Goal: Task Accomplishment & Management: Complete application form

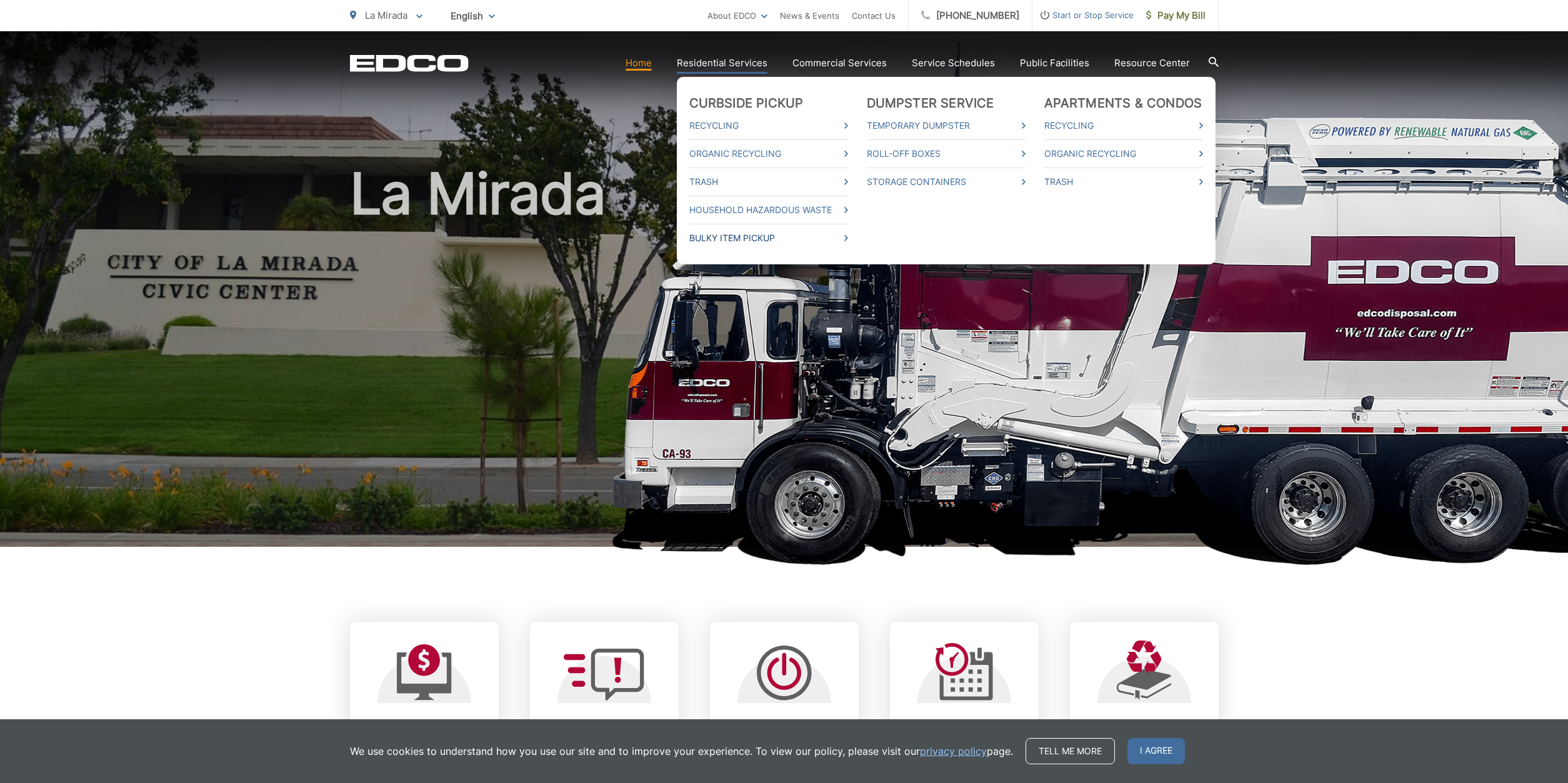
click at [772, 231] on link "Bulky Item Pickup" at bounding box center [769, 238] width 159 height 15
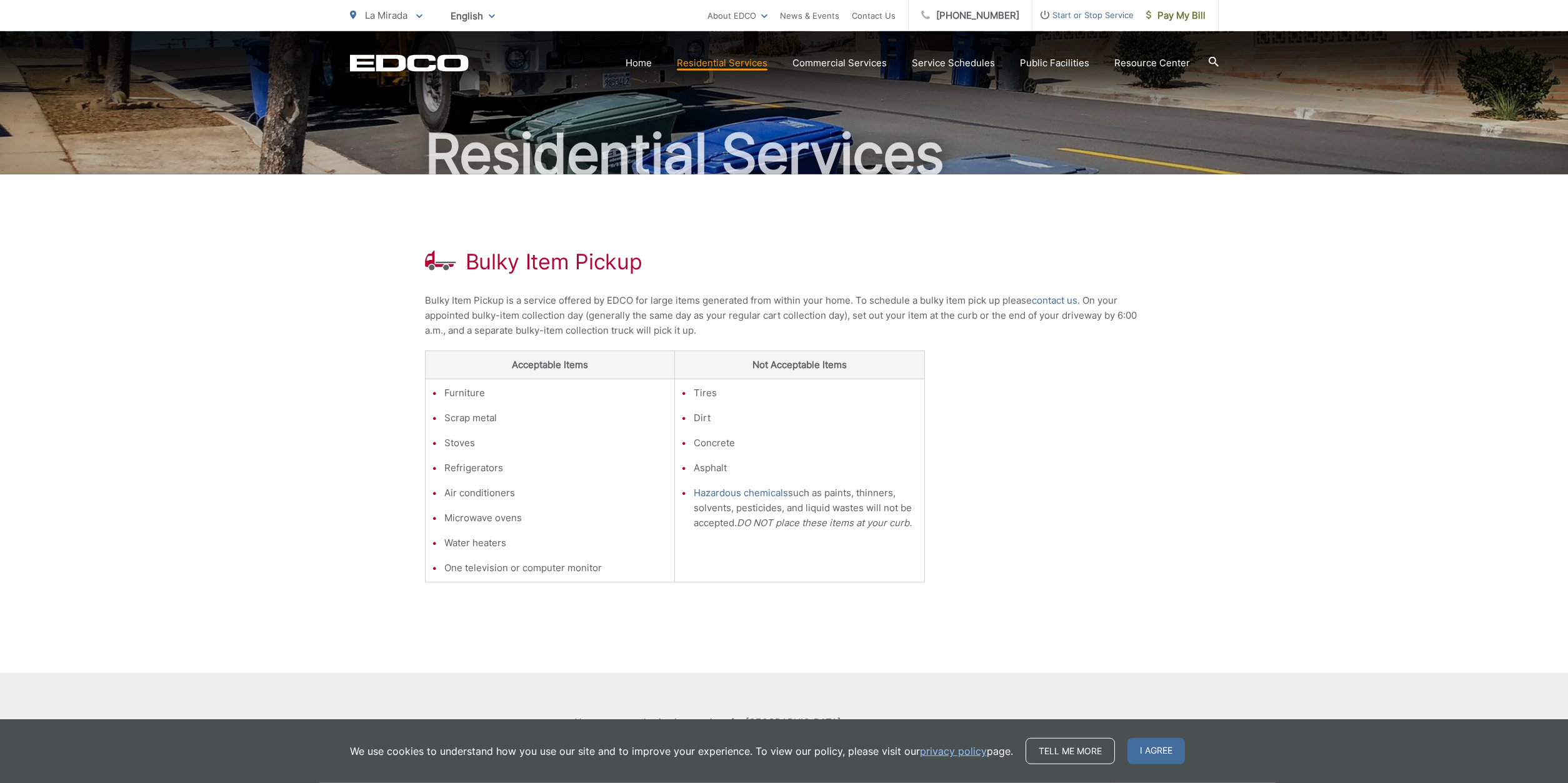
scroll to position [29, 0]
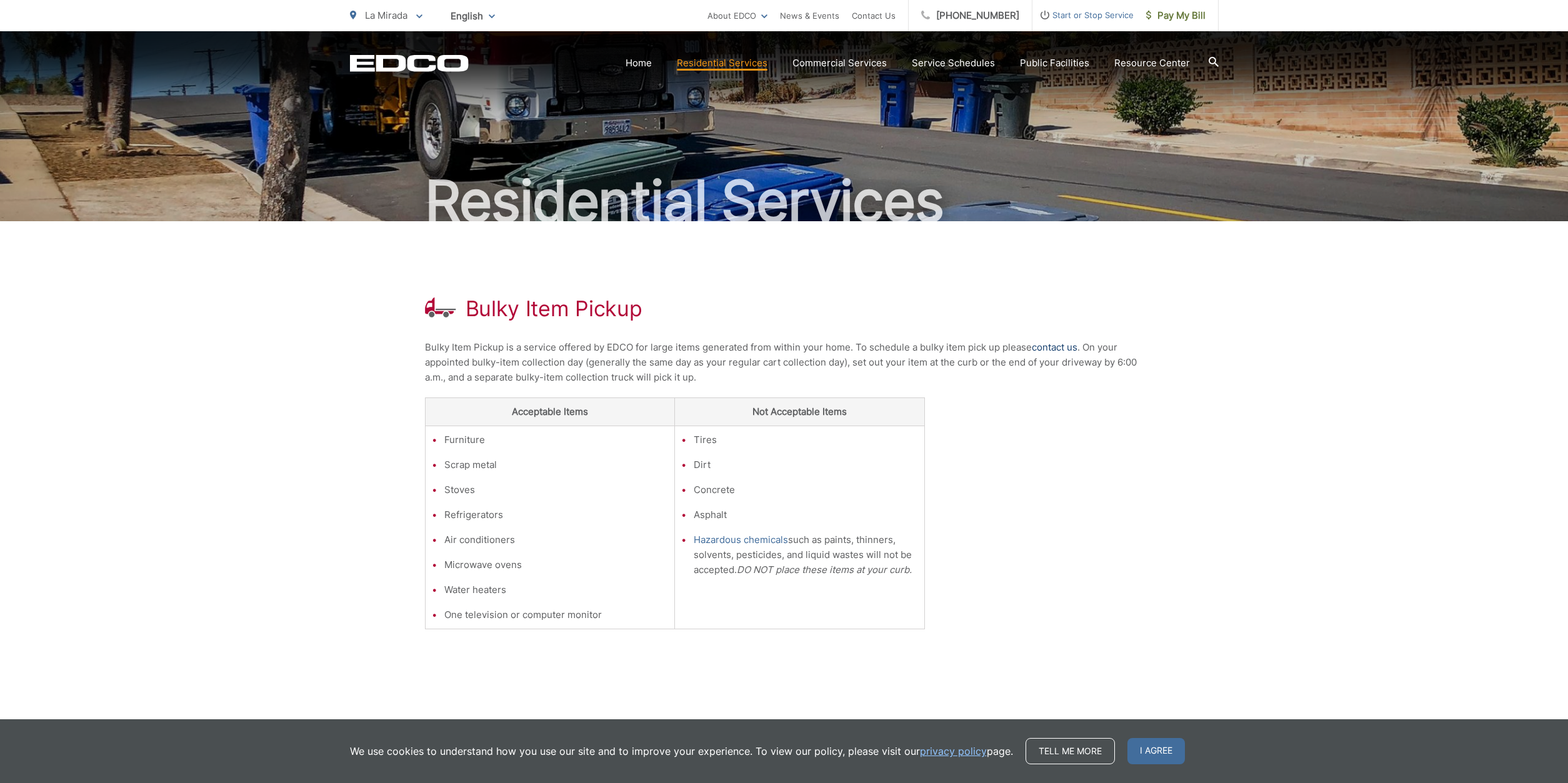
click at [1052, 348] on link "contact us" at bounding box center [1054, 348] width 45 height 15
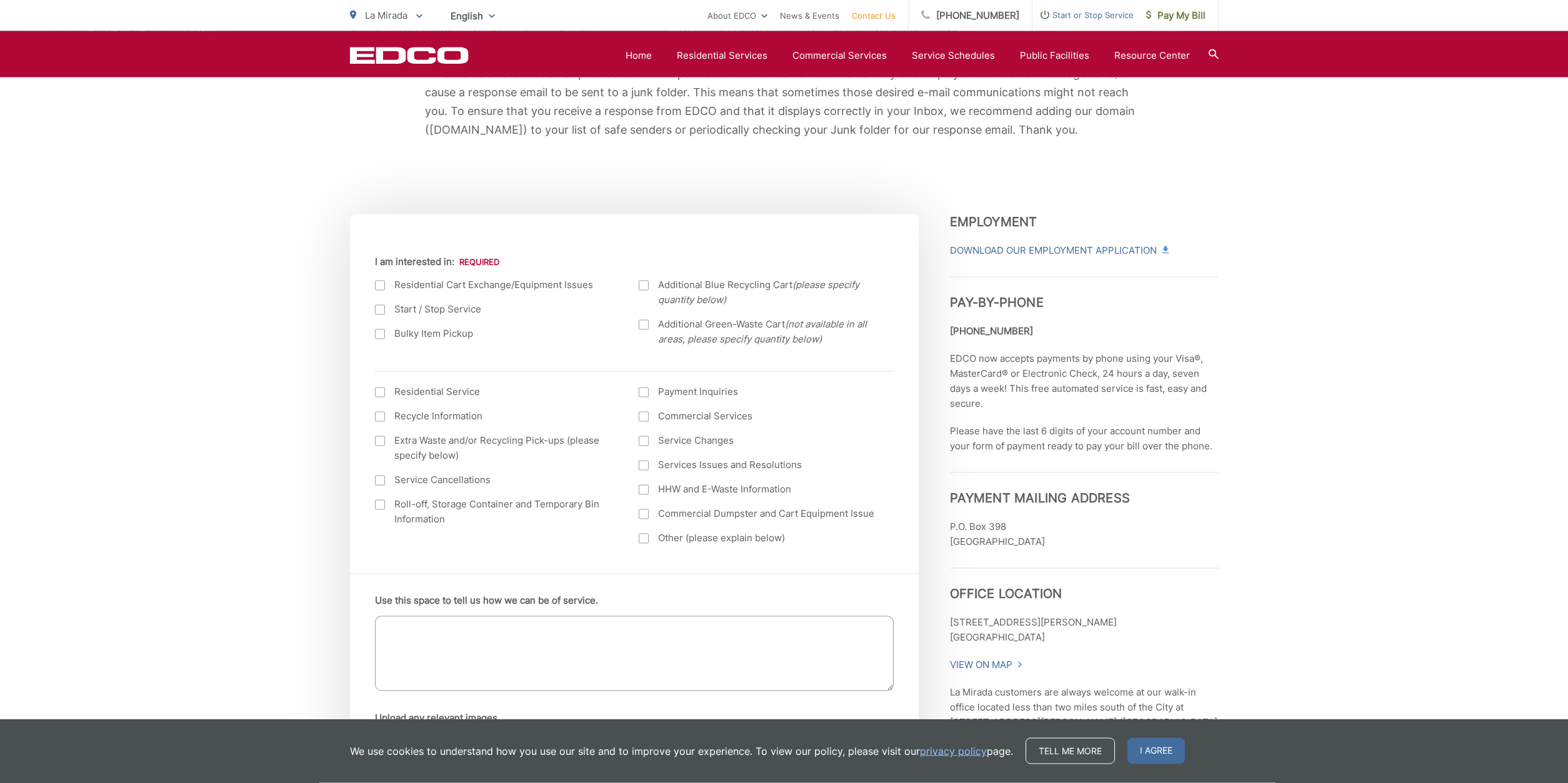
scroll to position [318, 0]
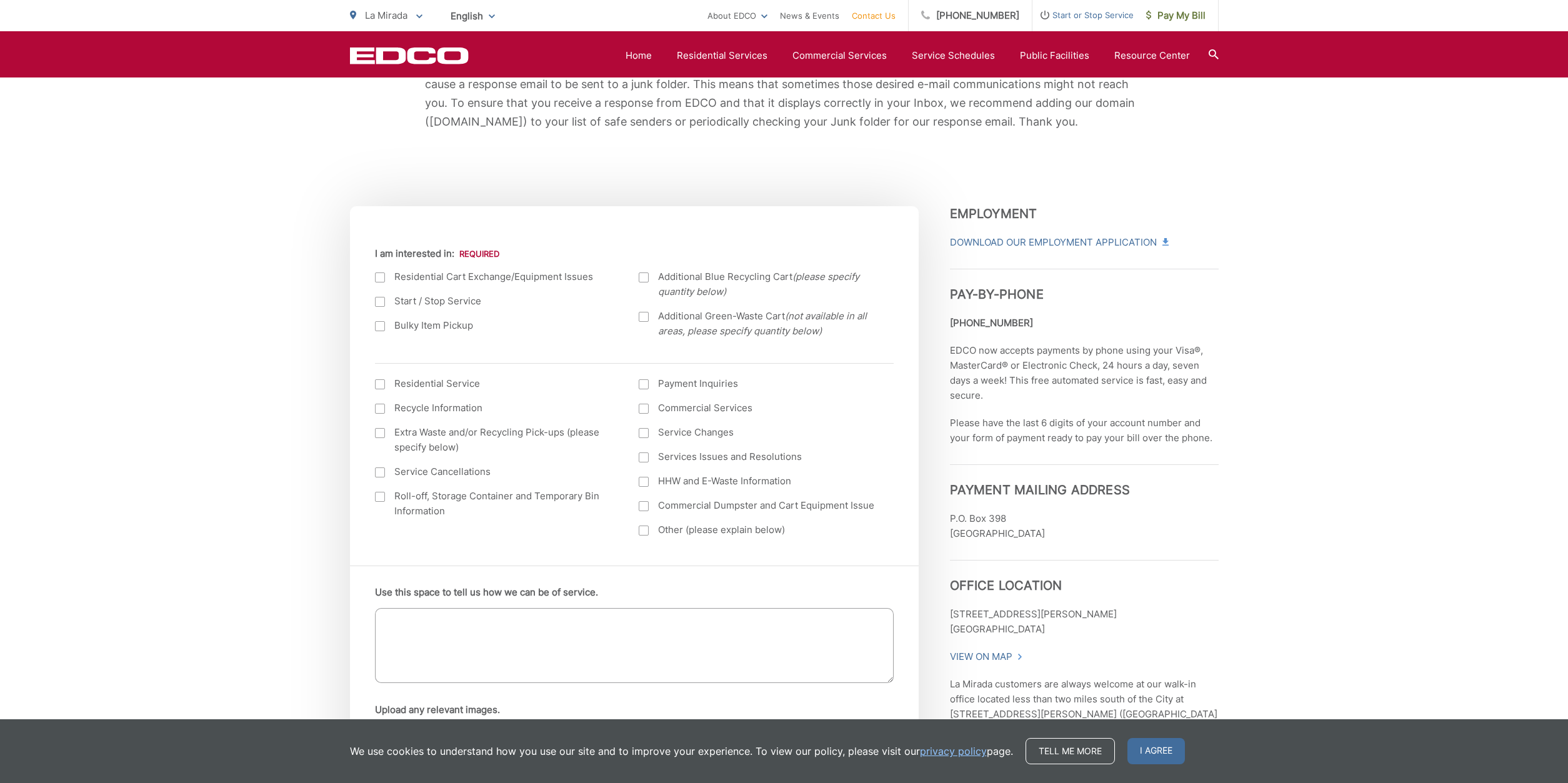
click at [381, 325] on div at bounding box center [380, 326] width 10 height 10
click at [0, 0] on input "Bulky Item Pickup" at bounding box center [0, 0] width 0 height 0
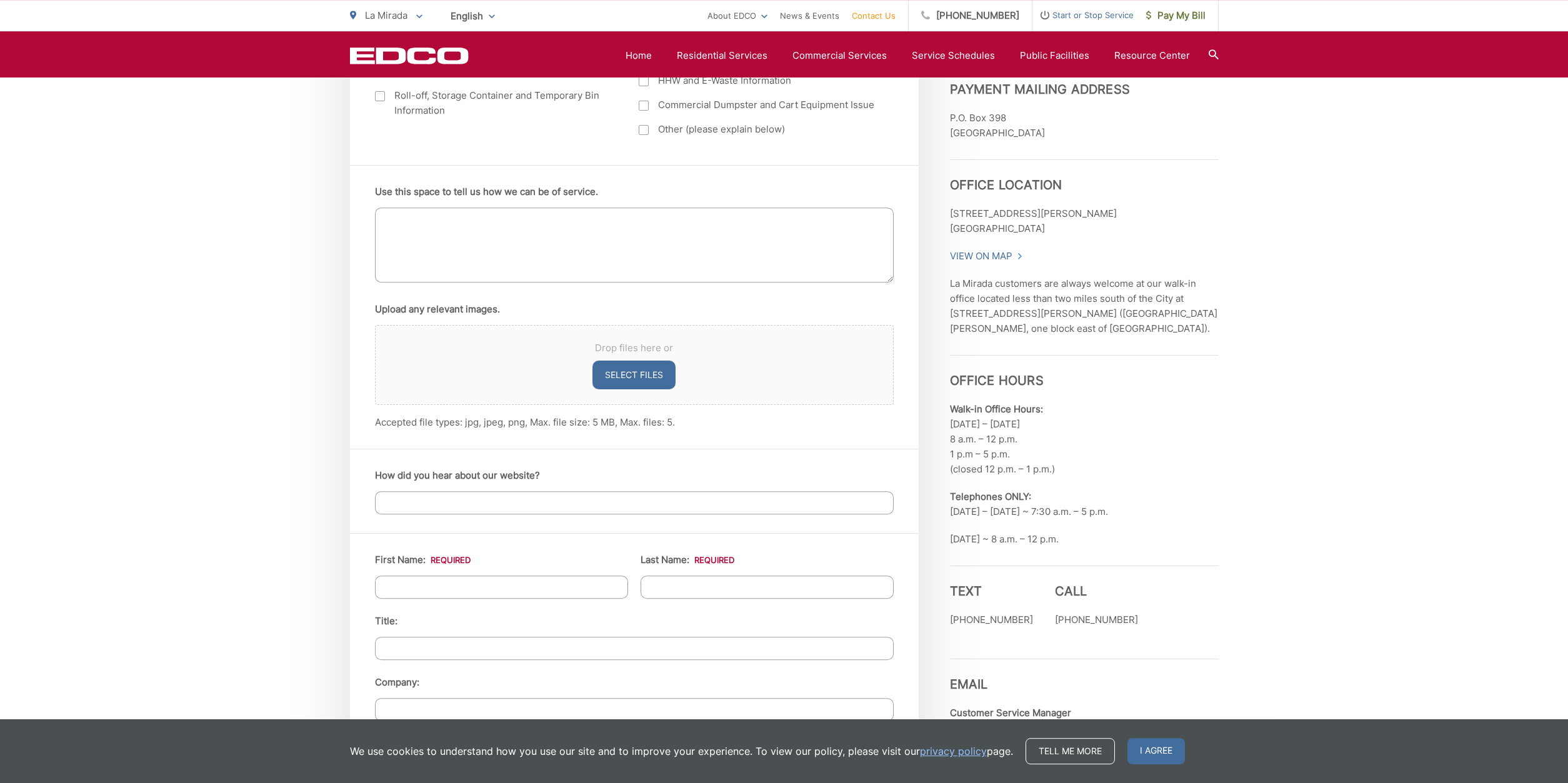
scroll to position [701, 0]
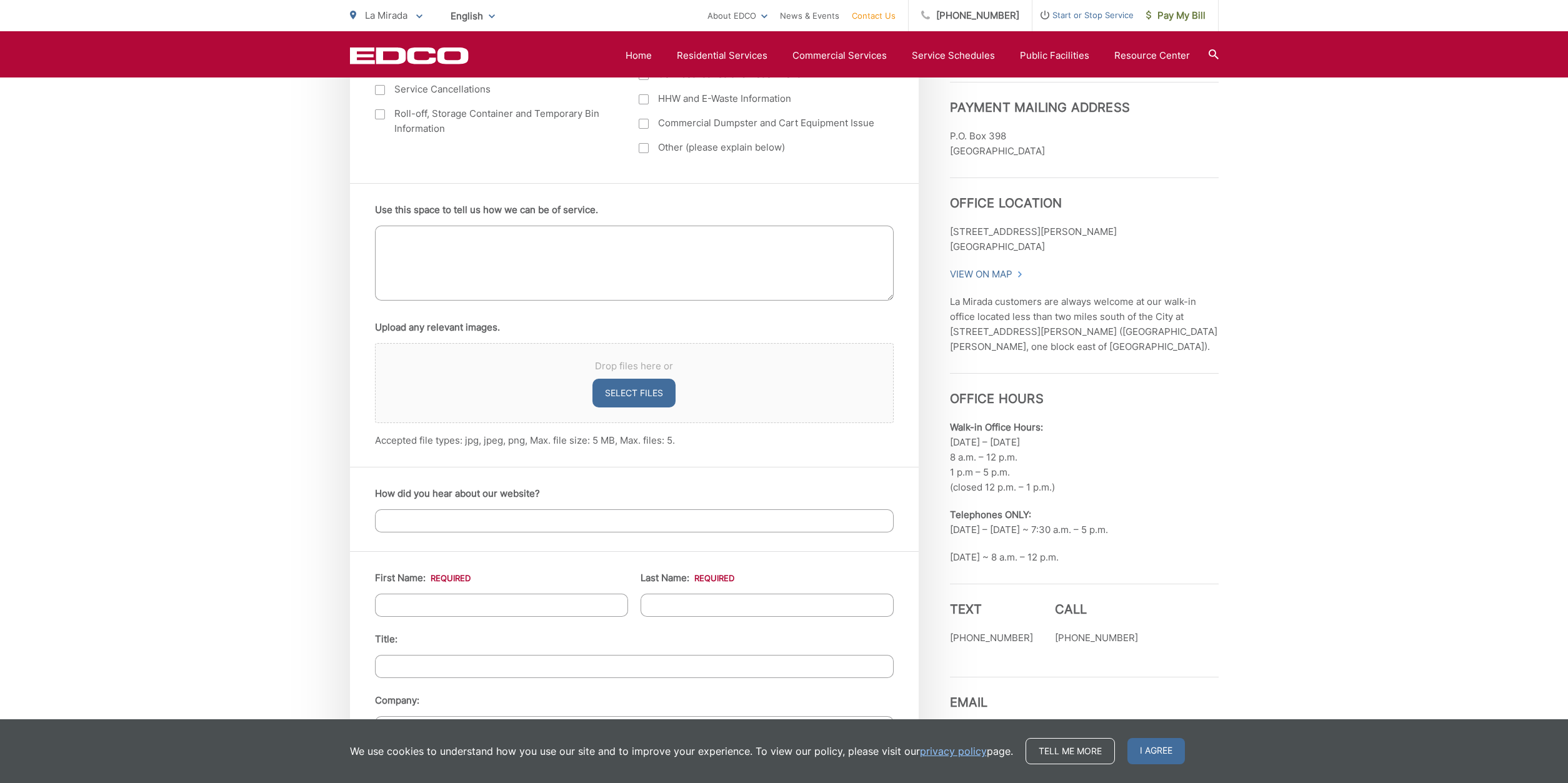
click at [1414, 351] on div "EDCO keeps your response strictly confidential. We do not provide it to any out…" at bounding box center [784, 511] width 1568 height 1925
